Goal: Information Seeking & Learning: Learn about a topic

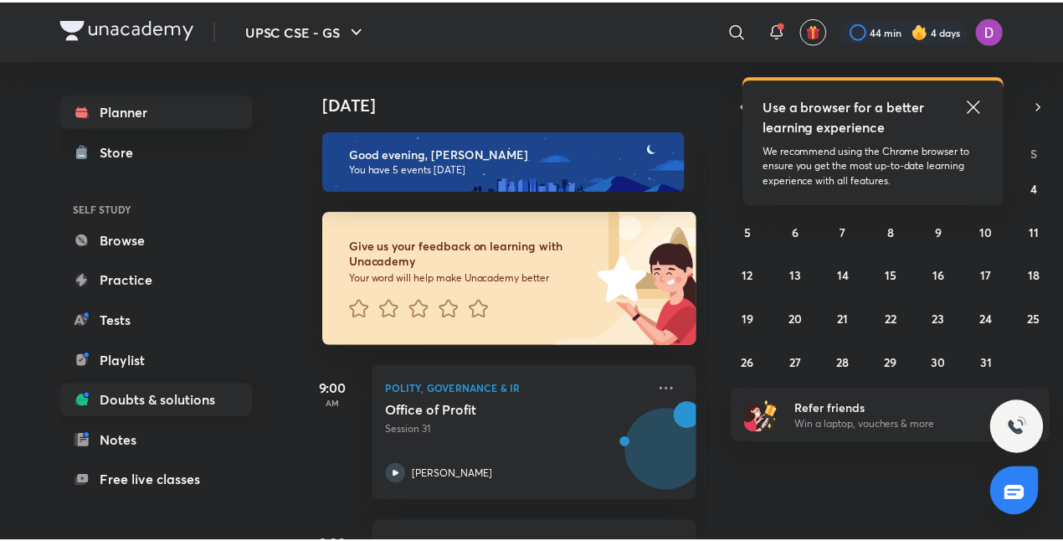
scroll to position [132, 0]
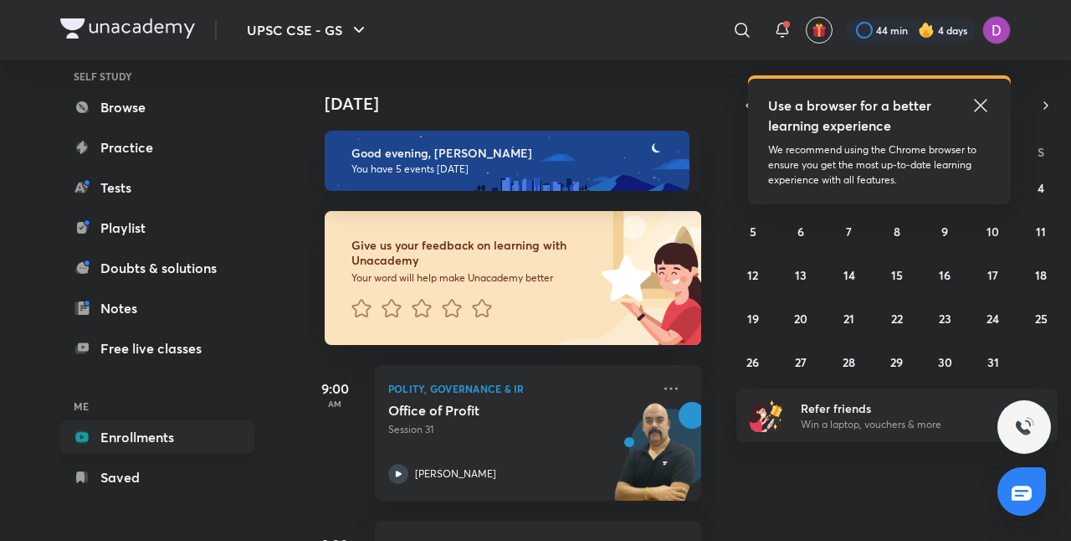
click at [171, 432] on link "Enrollments" at bounding box center [157, 436] width 194 height 33
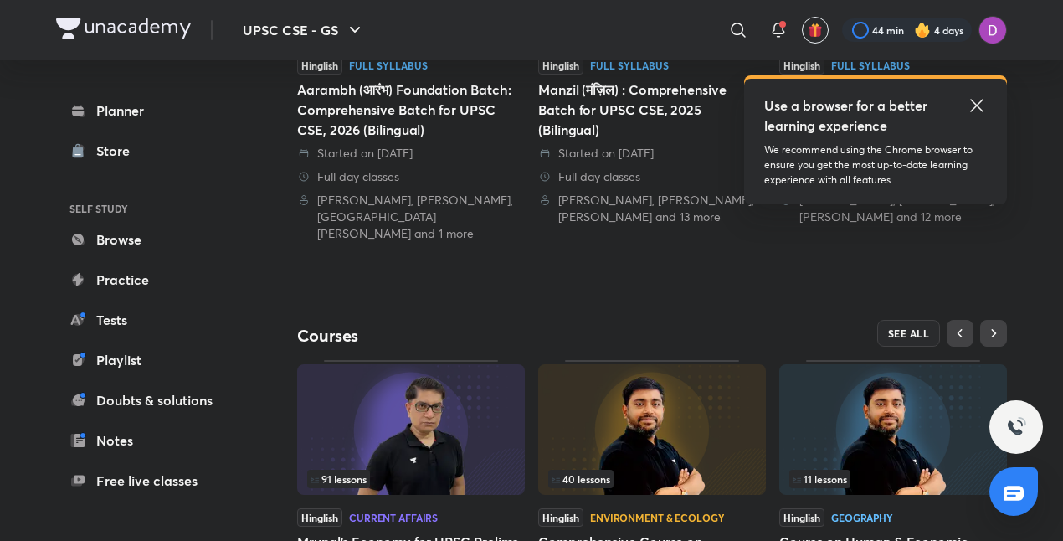
scroll to position [630, 0]
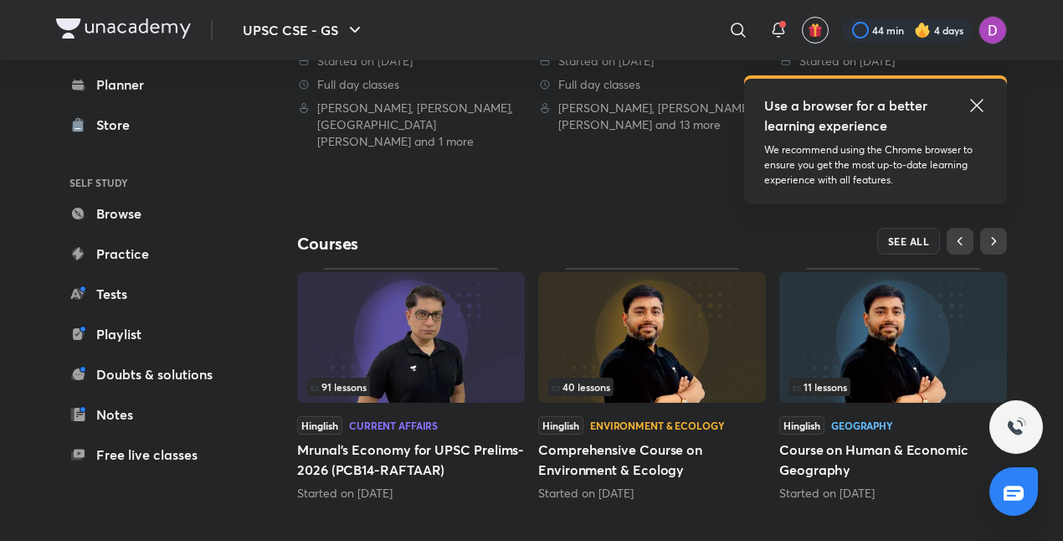
click at [437, 377] on div "91 lessons" at bounding box center [411, 386] width 208 height 18
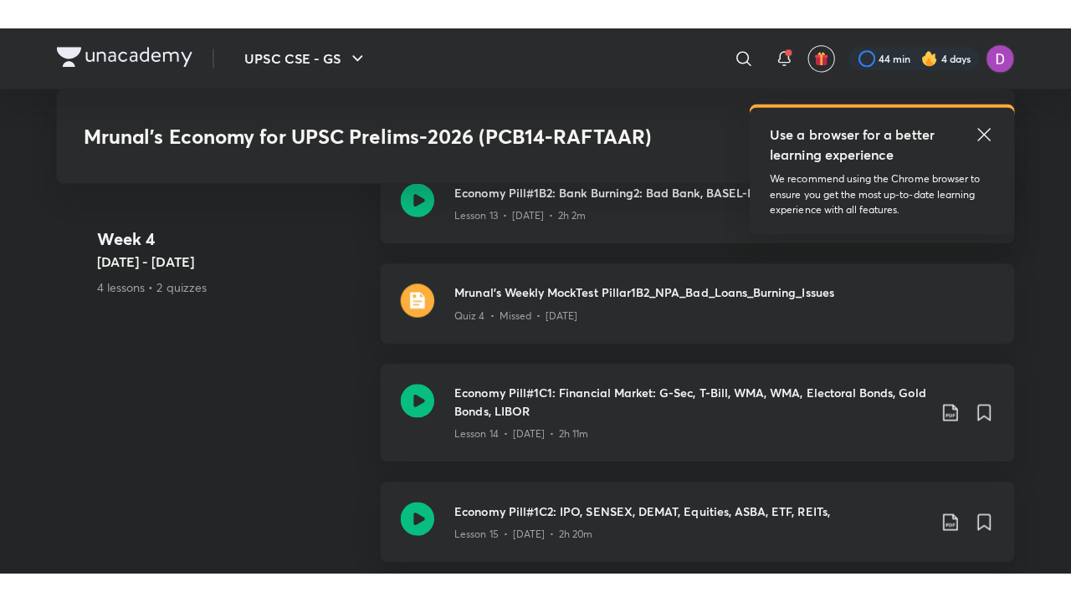
scroll to position [2761, 0]
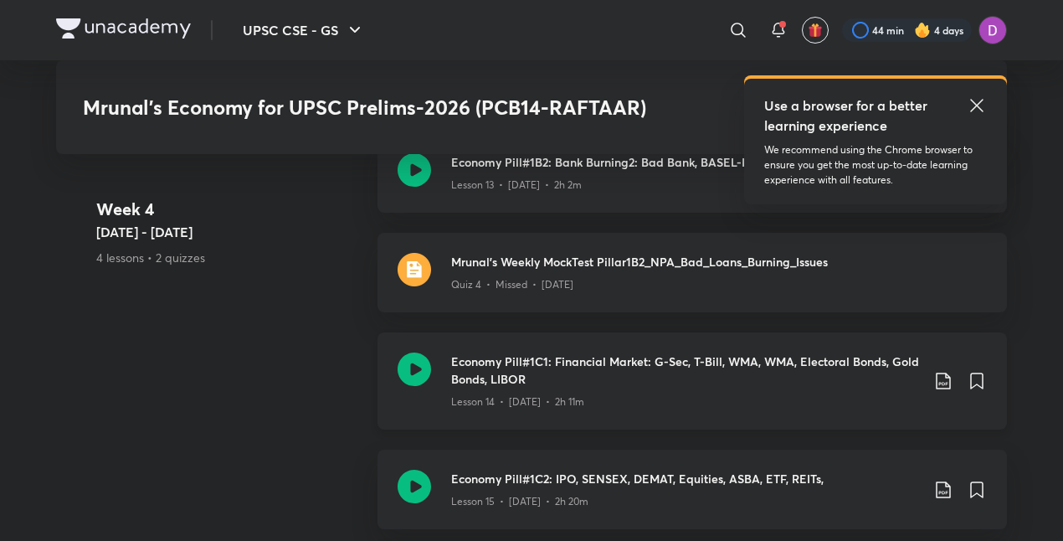
click at [636, 352] on h3 "Economy Pill#1C1: Financial Market: G-Sec, T-Bill, WMA, WMA, Electoral Bonds, G…" at bounding box center [685, 369] width 469 height 35
